Goal: Task Accomplishment & Management: Manage account settings

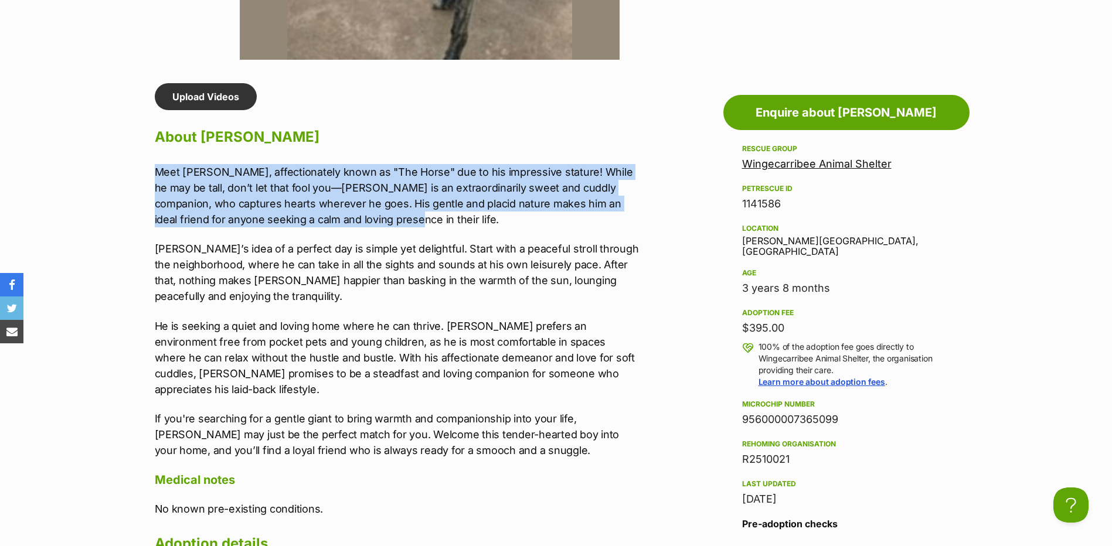
drag, startPoint x: 134, startPoint y: 169, endPoint x: 356, endPoint y: 217, distance: 227.3
copy p "Meet Luca, affectionately known as "The Horse" due to his impressive stature! W…"
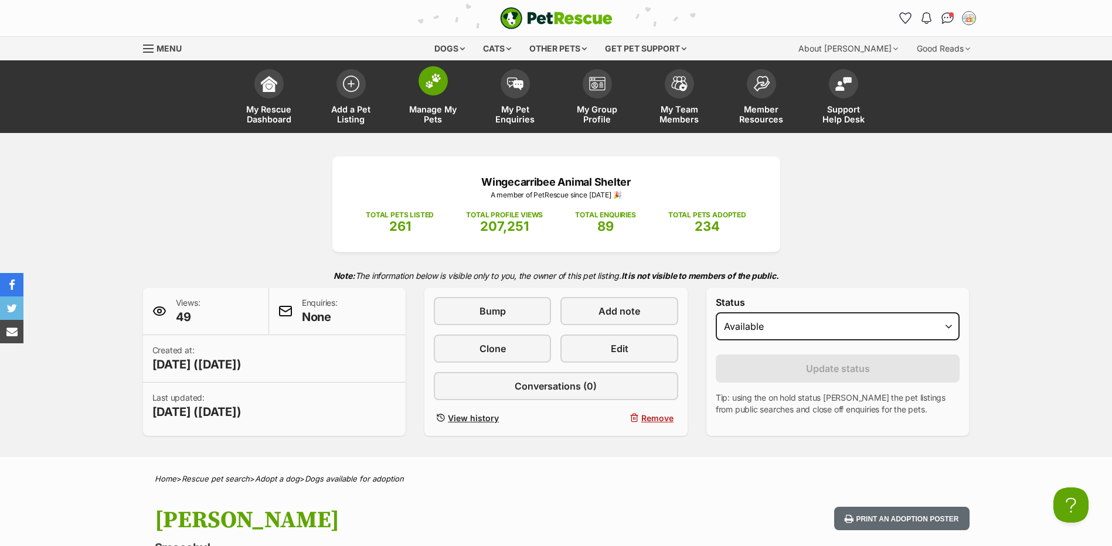
click at [452, 76] on link "Manage My Pets" at bounding box center [433, 98] width 82 height 70
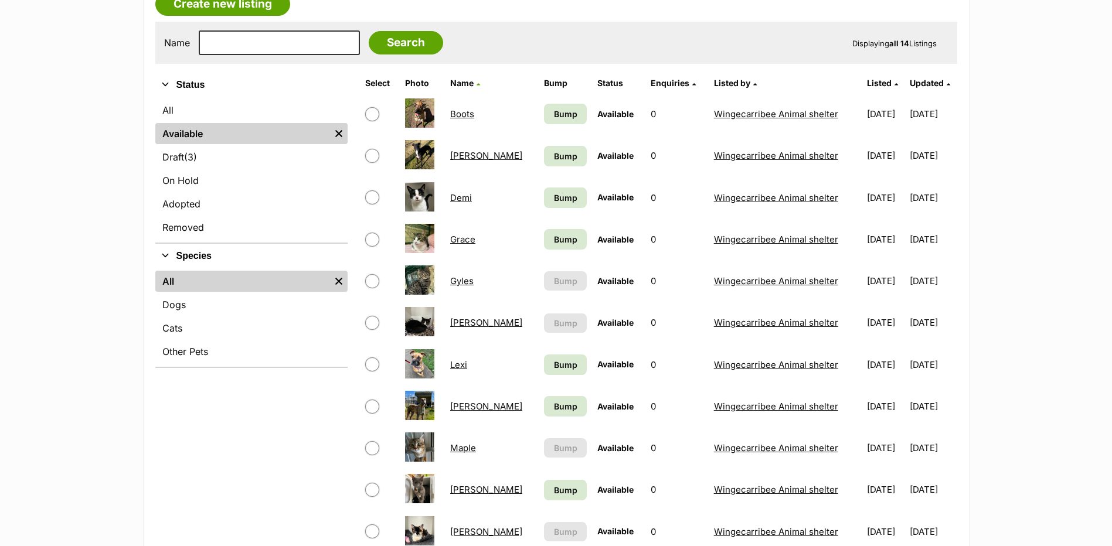
scroll to position [234, 0]
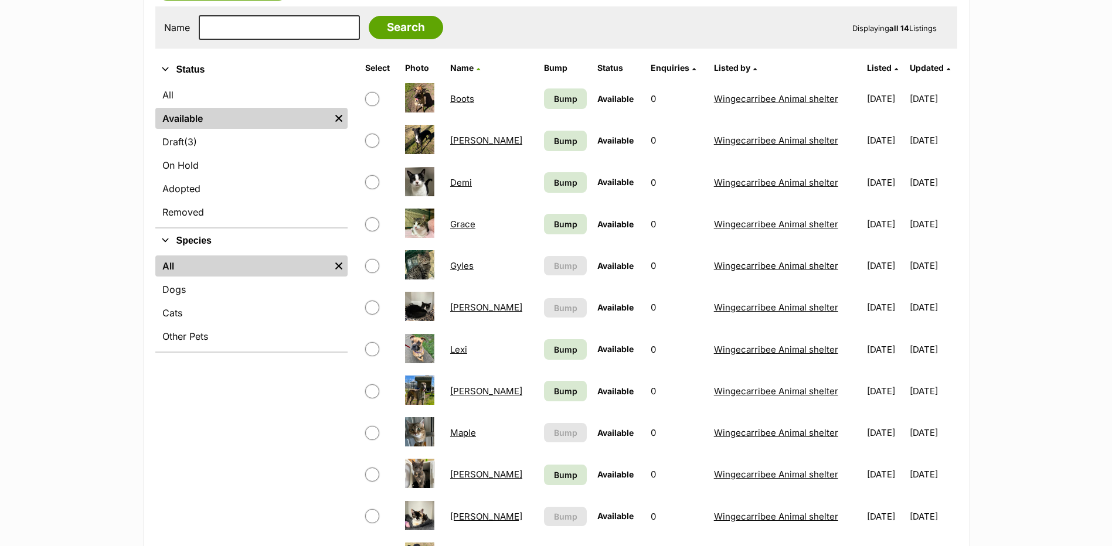
click at [465, 270] on link "Gyles" at bounding box center [461, 265] width 23 height 11
click at [464, 183] on link "Demi" at bounding box center [461, 182] width 22 height 11
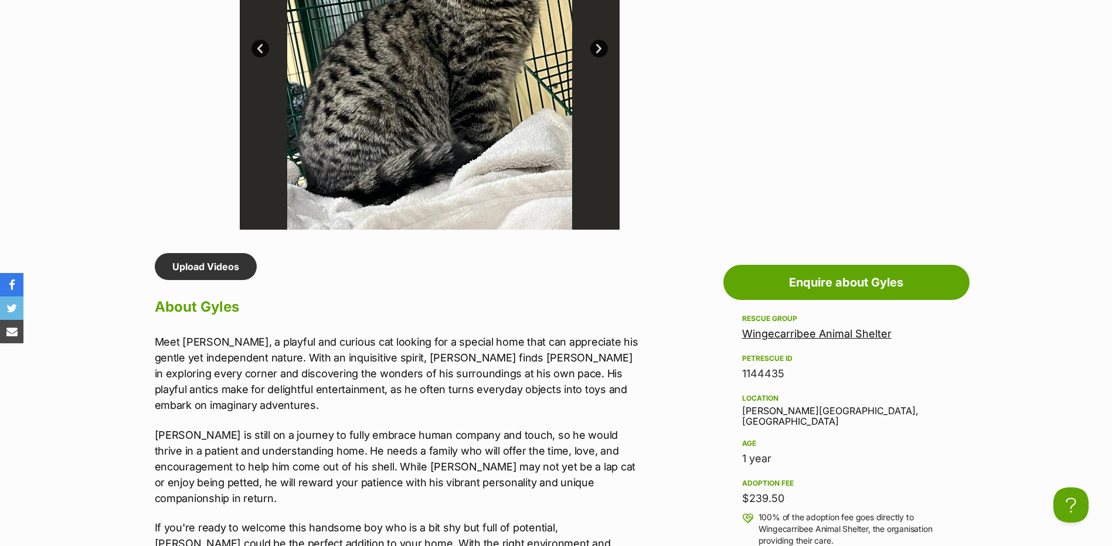
scroll to position [821, 0]
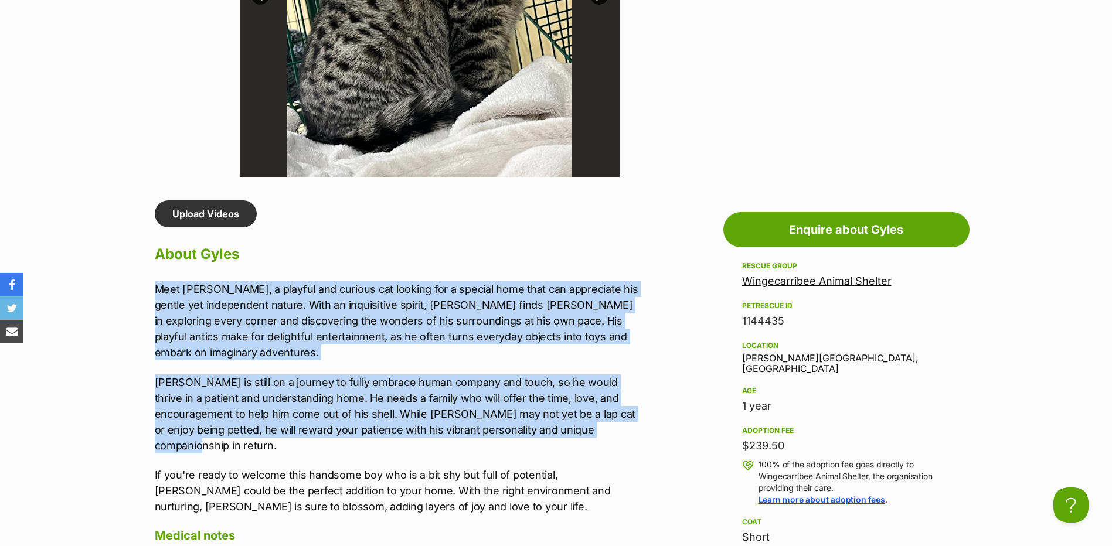
drag, startPoint x: 150, startPoint y: 285, endPoint x: 220, endPoint y: 437, distance: 167.3
click at [220, 437] on div "Upload Videos About Gyles Meet Gyles, a playful and curious cat looking for a s…" at bounding box center [391, 550] width 496 height 700
copy div "Meet Gyles, a playful and curious cat looking for a special home that can appre…"
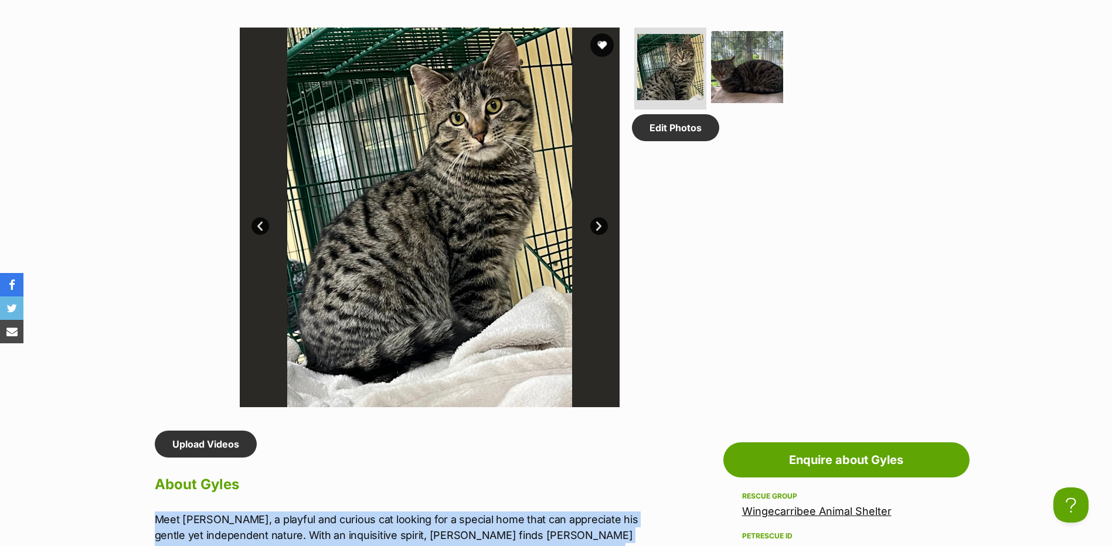
scroll to position [586, 0]
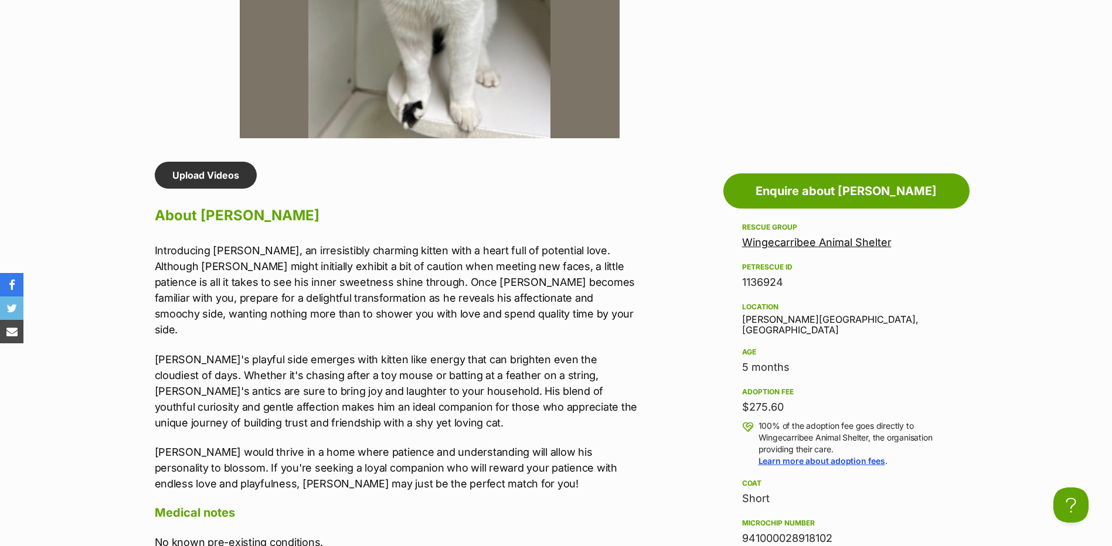
scroll to position [879, 0]
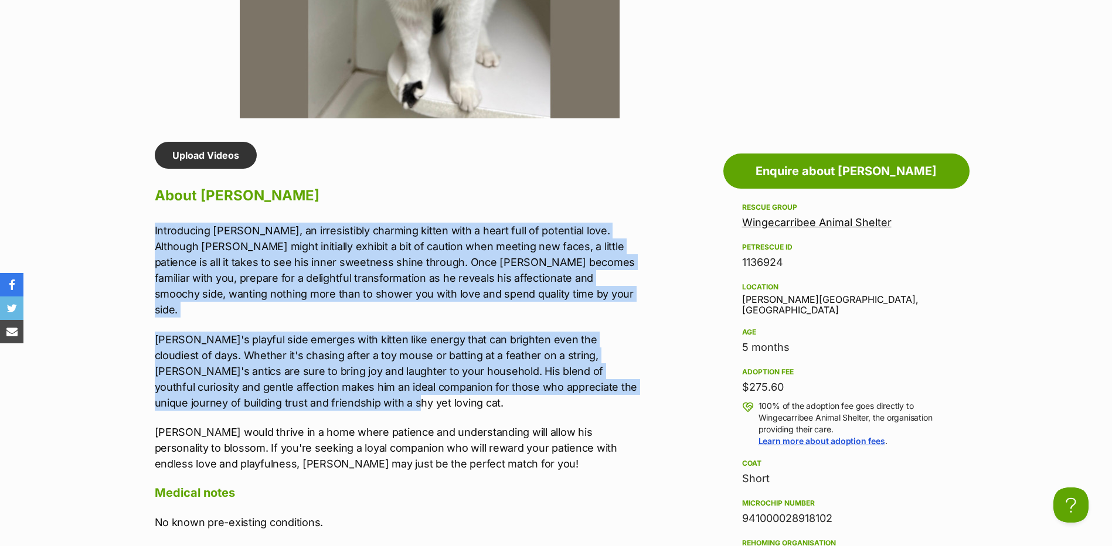
drag, startPoint x: 138, startPoint y: 225, endPoint x: 292, endPoint y: 386, distance: 222.6
copy div "Introducing Demi, an irresistibly charming kitten with a heart full of potentia…"
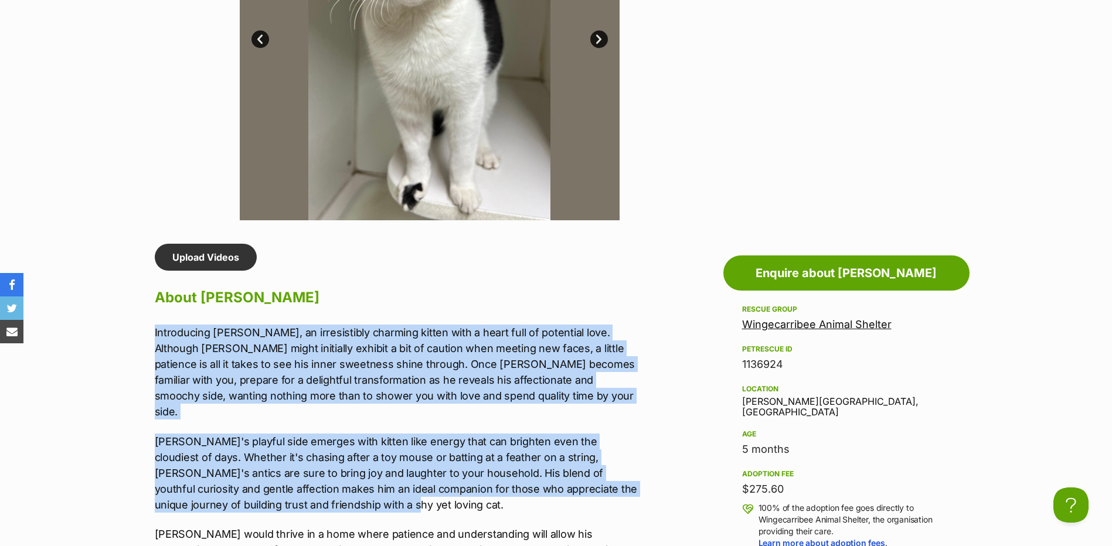
scroll to position [586, 0]
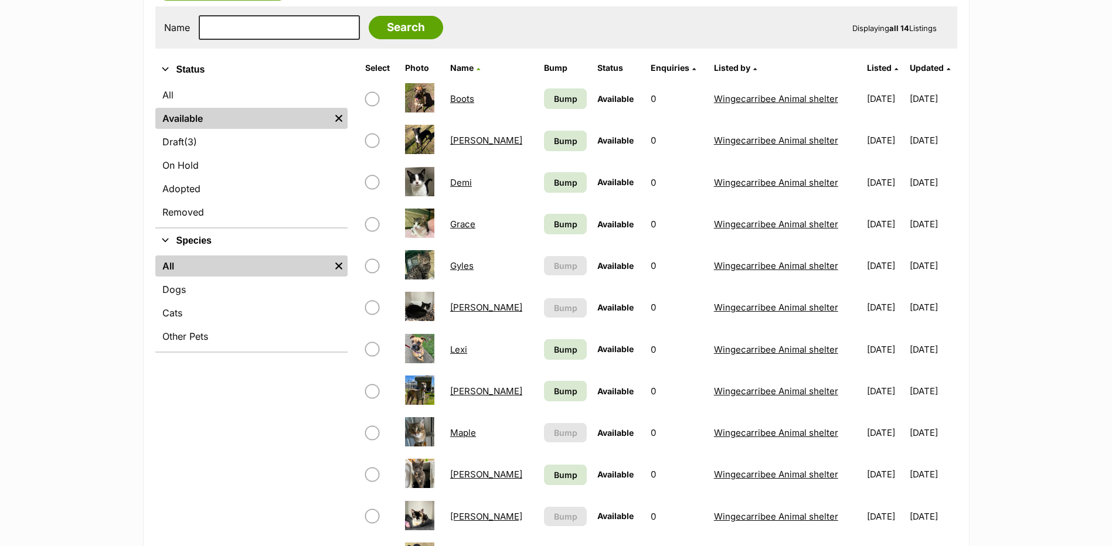
click at [467, 435] on link "Maple" at bounding box center [463, 432] width 26 height 11
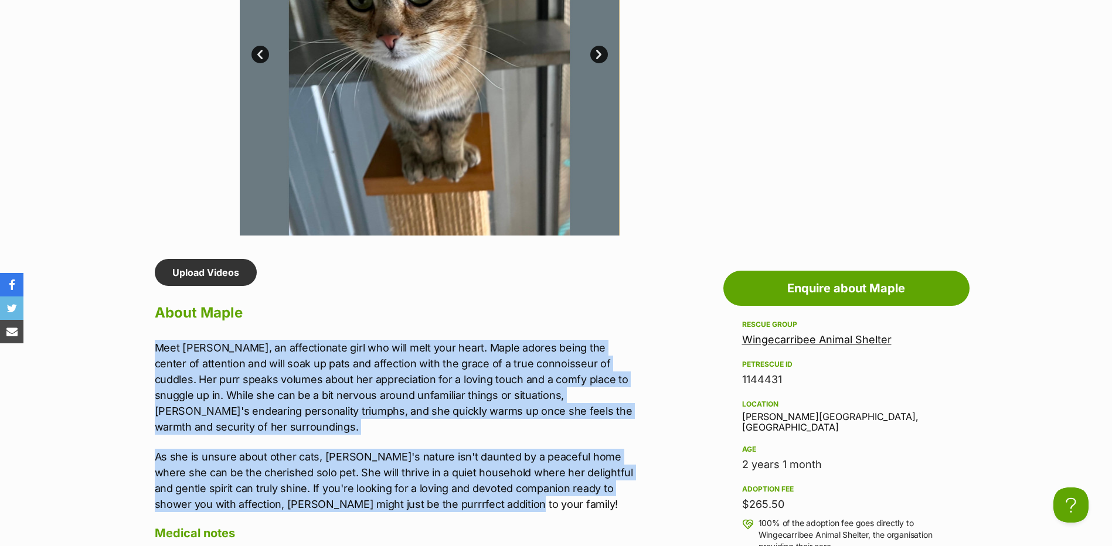
drag, startPoint x: 158, startPoint y: 345, endPoint x: 481, endPoint y: 494, distance: 355.4
click at [481, 494] on div "Meet [PERSON_NAME], an affectionate girl who will melt your heart. Maple adores…" at bounding box center [397, 426] width 484 height 172
